Goal: Navigation & Orientation: Find specific page/section

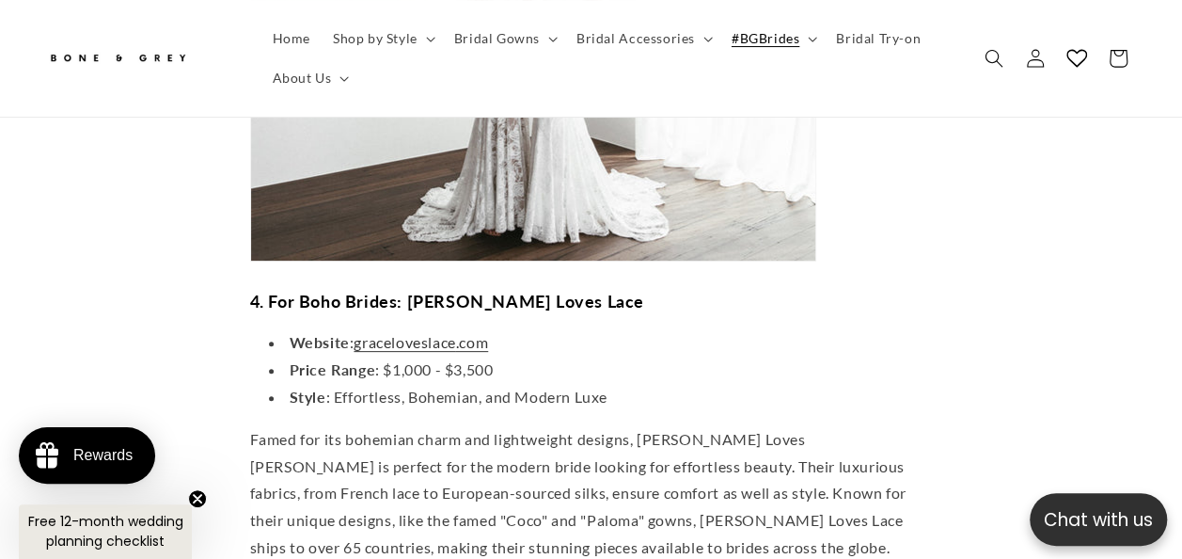
scroll to position [3103, 0]
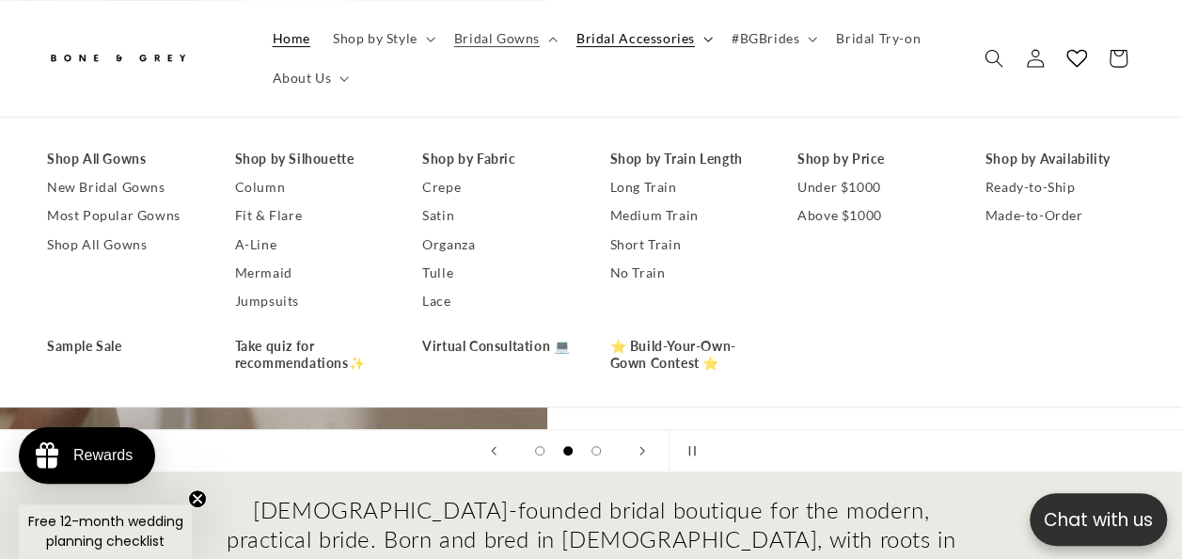
scroll to position [0, 550]
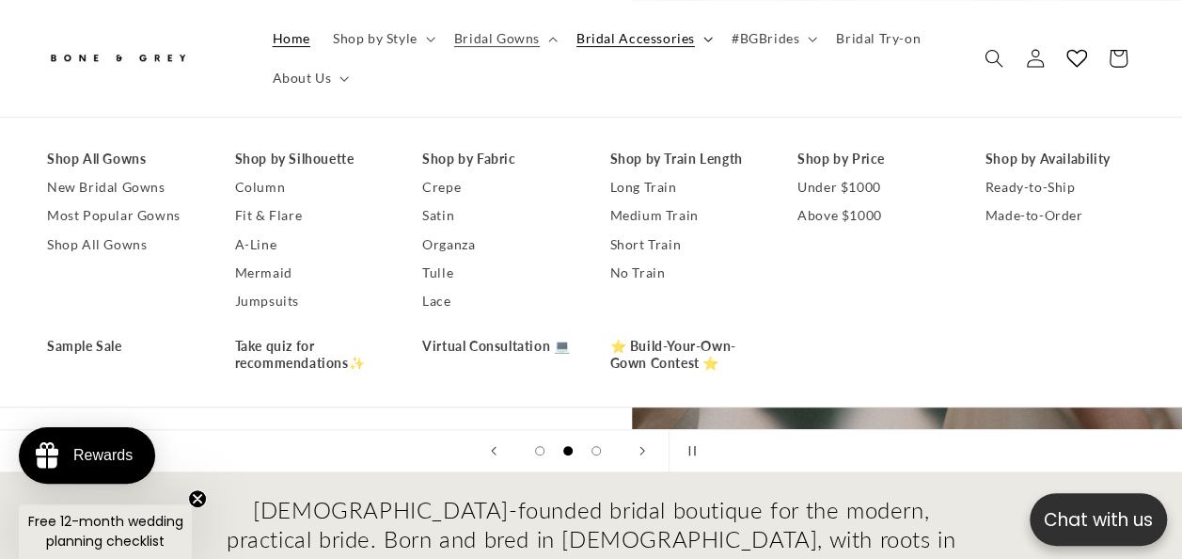
click at [707, 39] on summary "Bridal Accessories" at bounding box center [642, 38] width 155 height 39
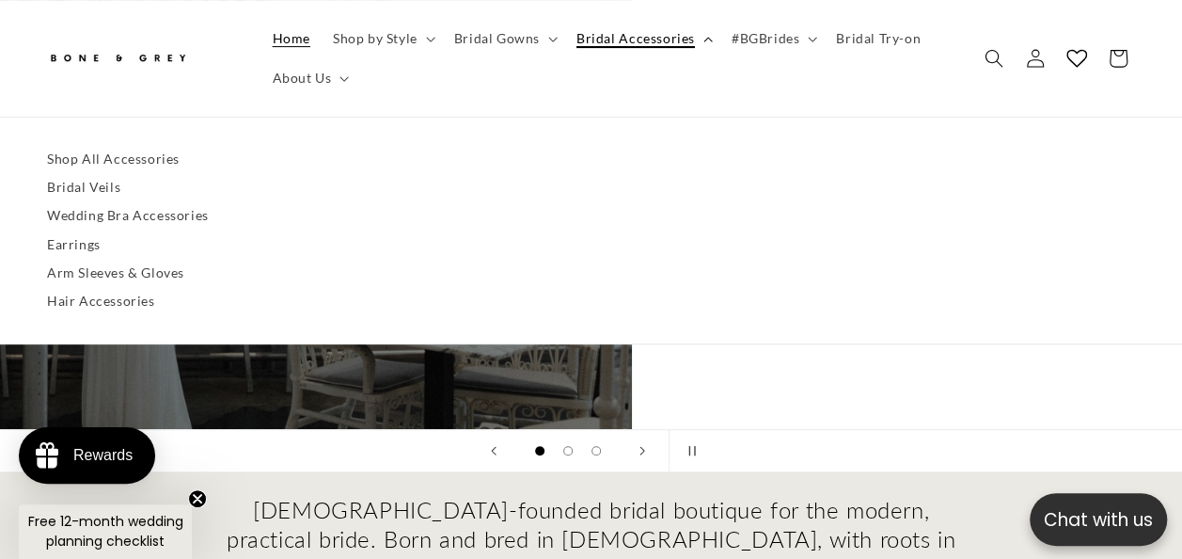
scroll to position [0, 0]
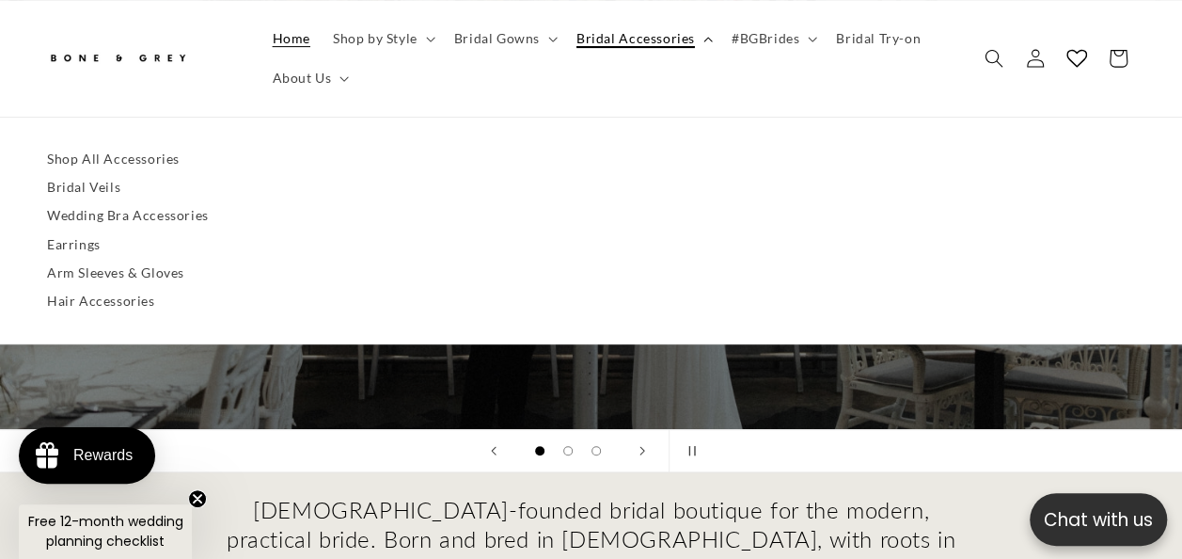
click at [707, 39] on summary "Bridal Accessories" at bounding box center [642, 38] width 155 height 39
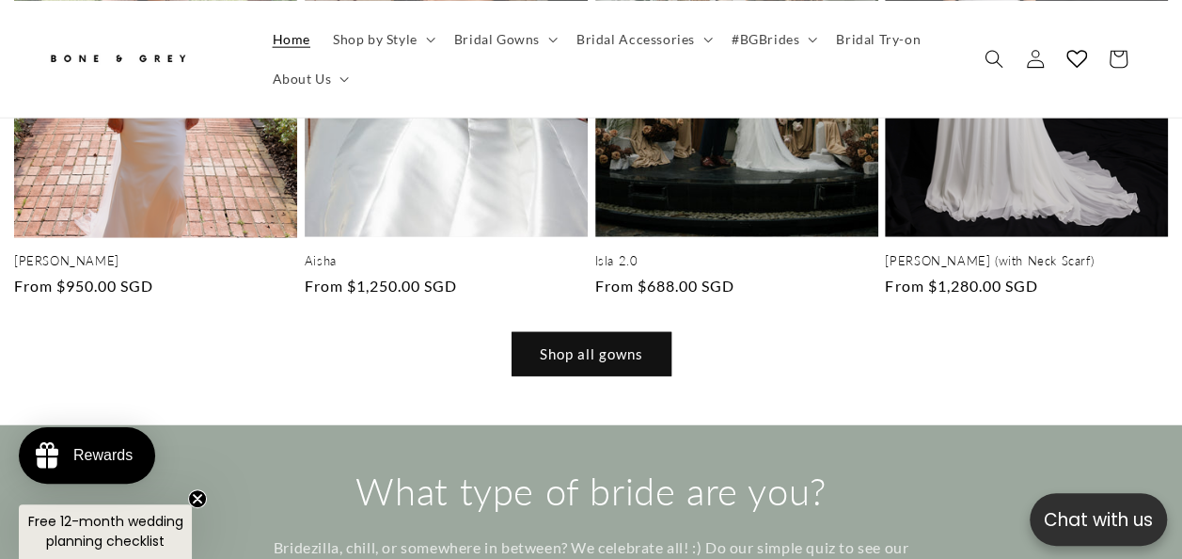
scroll to position [0, 2363]
